Goal: Task Accomplishment & Management: Use online tool/utility

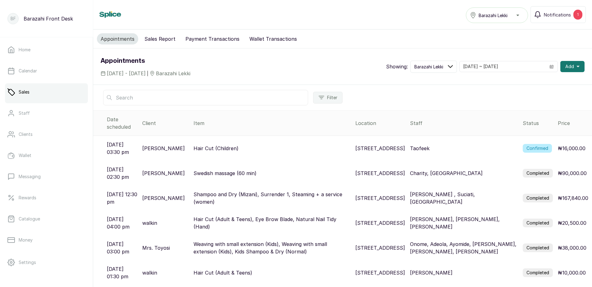
click at [533, 144] on label "Confirmed" at bounding box center [536, 148] width 29 height 9
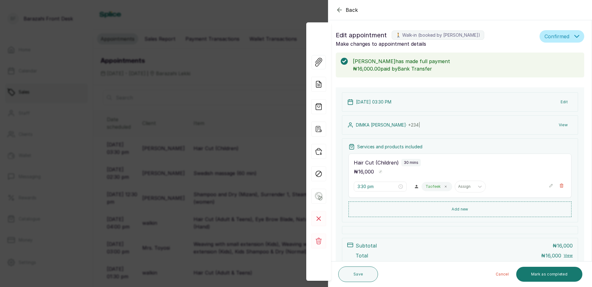
click at [534, 273] on button "Mark as completed" at bounding box center [549, 273] width 66 height 15
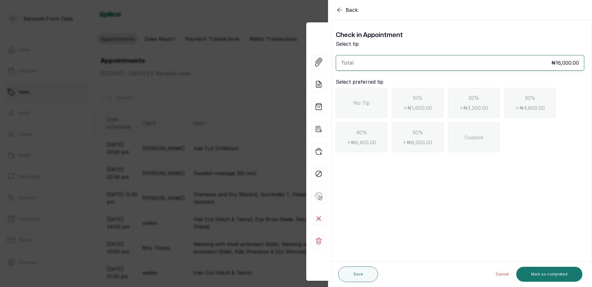
click at [351, 103] on div "No Tip" at bounding box center [361, 102] width 51 height 29
click at [546, 270] on button "Mark as completed" at bounding box center [549, 273] width 66 height 15
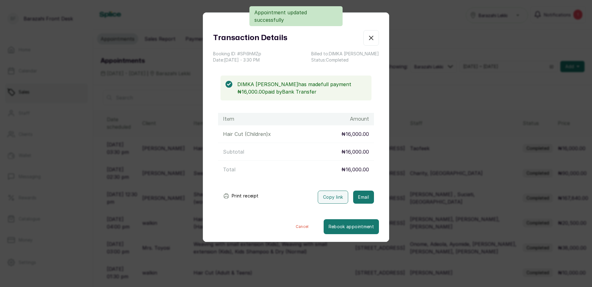
click at [244, 194] on button "Print receipt" at bounding box center [241, 195] width 46 height 12
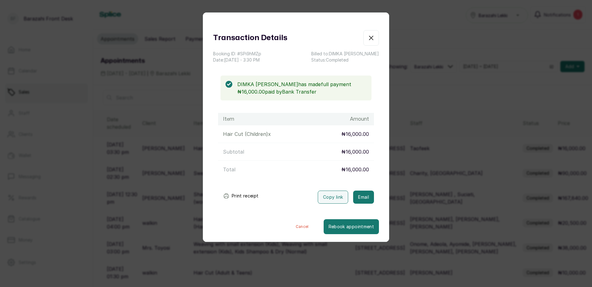
click at [367, 39] on icon "button" at bounding box center [370, 37] width 7 height 7
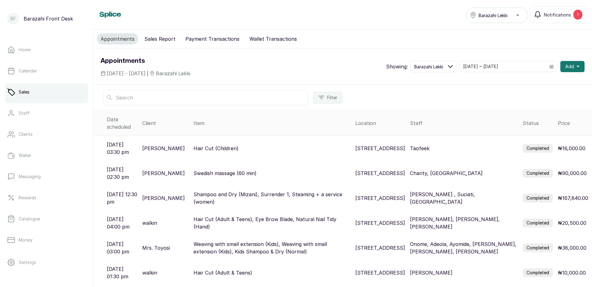
click at [152, 39] on button "Sales Report" at bounding box center [160, 38] width 38 height 11
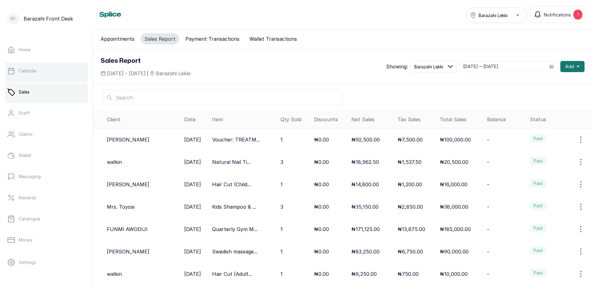
click at [35, 72] on p "Calendar" at bounding box center [28, 71] width 18 height 6
